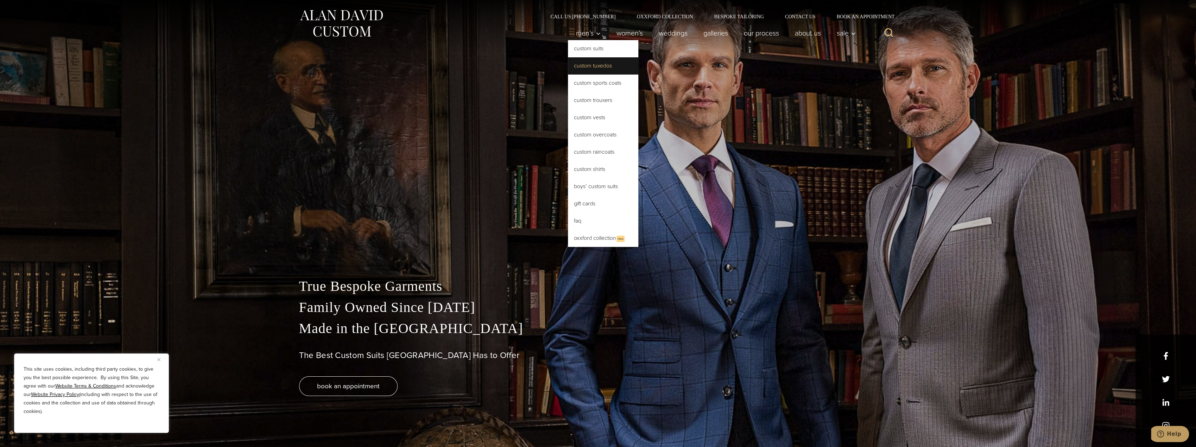
click at [606, 62] on link "Custom Tuxedos" at bounding box center [603, 65] width 70 height 17
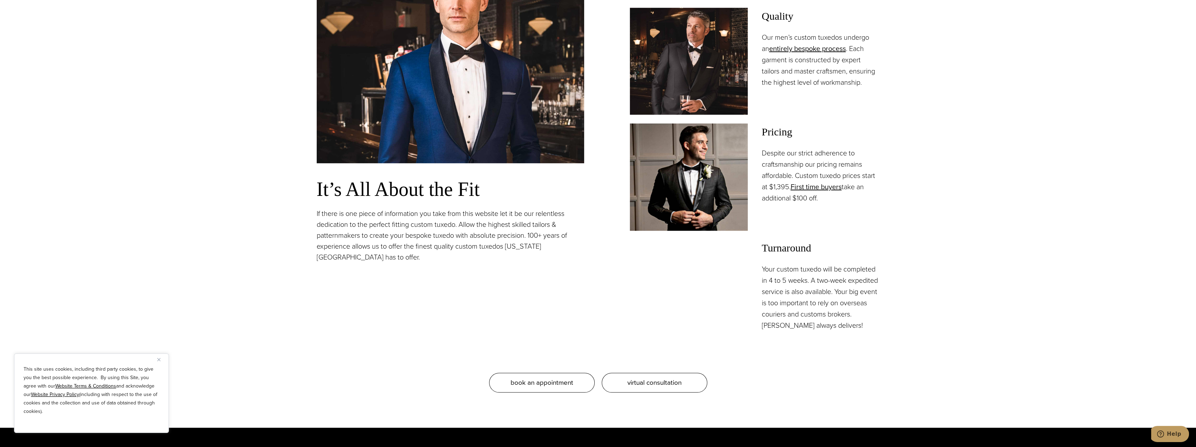
scroll to position [739, 0]
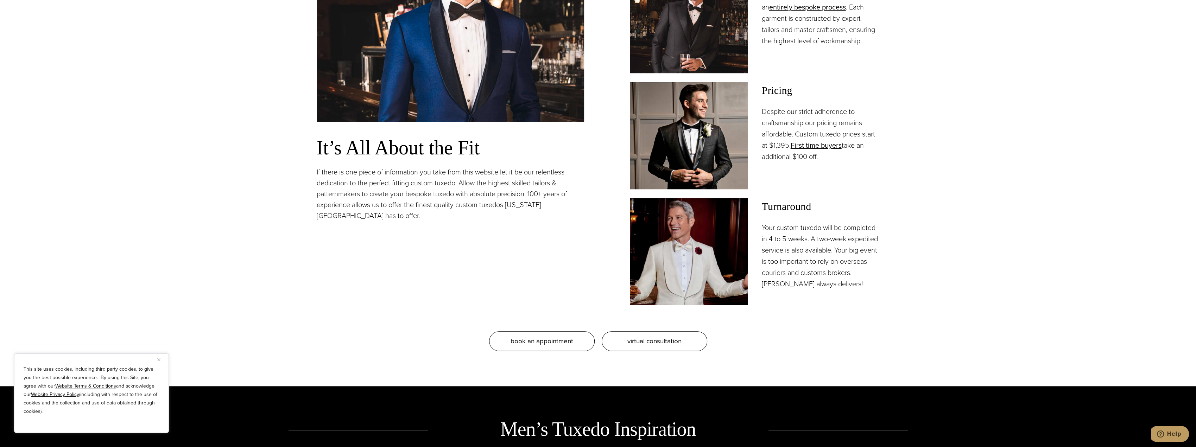
drag, startPoint x: 761, startPoint y: 118, endPoint x: 886, endPoint y: 169, distance: 135.2
click at [886, 169] on section "Our Bespoke Tuxedos: Fit to Absolute Precision It’s All About the Fit If there …" at bounding box center [598, 115] width 1196 height 542
drag, startPoint x: 794, startPoint y: 134, endPoint x: 838, endPoint y: 160, distance: 50.9
click at [838, 160] on p "Despite our strict adherence to craftsmanship our pricing remains affordable. C…" at bounding box center [821, 134] width 118 height 56
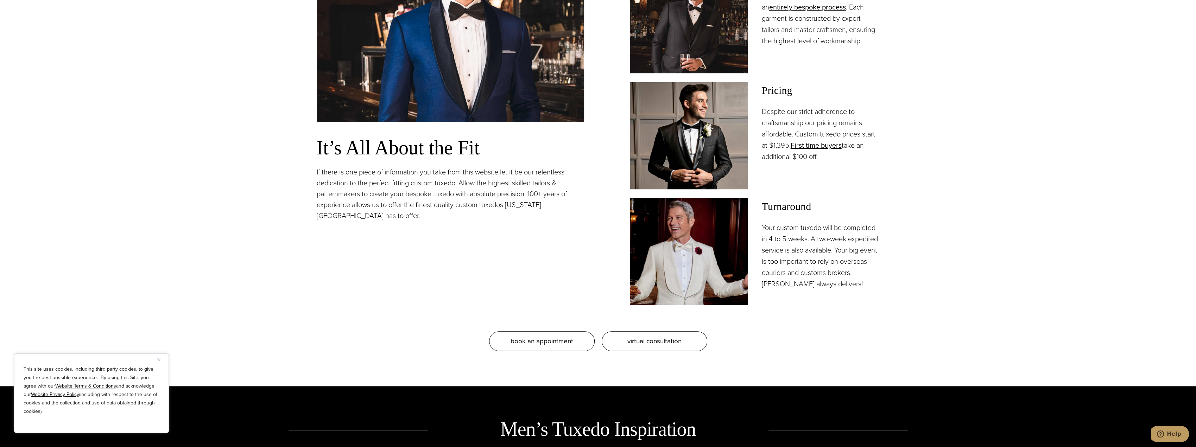
click at [838, 160] on p "Despite our strict adherence to craftsmanship our pricing remains affordable. C…" at bounding box center [821, 134] width 118 height 56
click at [828, 161] on p "Despite our strict adherence to craftsmanship our pricing remains affordable. C…" at bounding box center [821, 134] width 118 height 56
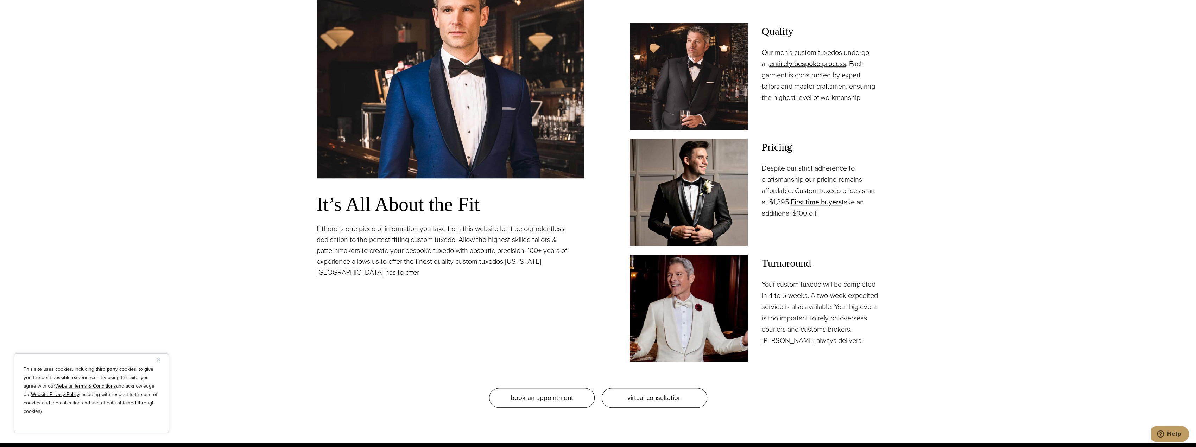
scroll to position [598, 0]
